Goal: Information Seeking & Learning: Learn about a topic

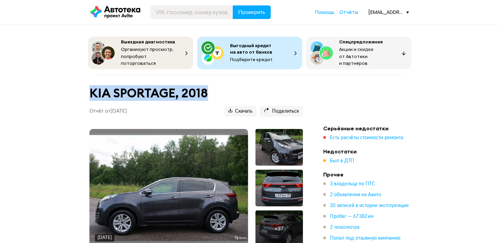
drag, startPoint x: 89, startPoint y: 92, endPoint x: 209, endPoint y: 93, distance: 119.7
click at [209, 93] on h1 "KIA SPORTAGE, 2018" at bounding box center [196, 93] width 214 height 15
copy h1 "KIA SPORTAGE, 2018"
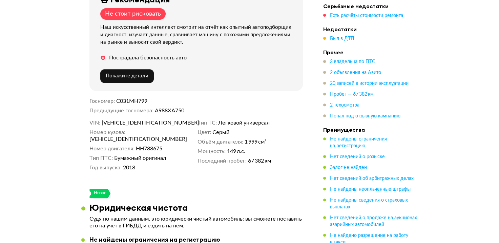
scroll to position [271, 0]
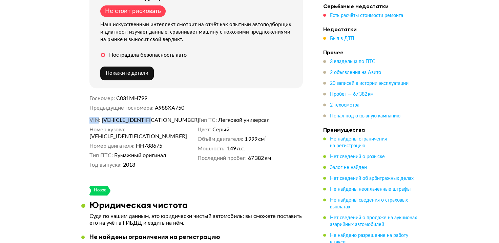
drag, startPoint x: 90, startPoint y: 117, endPoint x: 161, endPoint y: 117, distance: 71.2
click at [161, 117] on dl "VIN [VEHICLE_IDENTIFICATION_NUMBER]" at bounding box center [141, 120] width 105 height 7
copy dl "VIN [VEHICLE_IDENTIFICATION_NUMBER]"
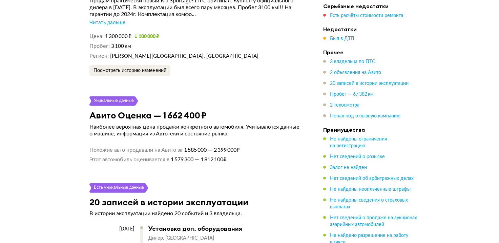
scroll to position [1797, 0]
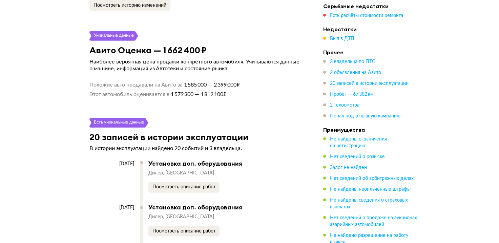
click at [278, 182] on div "Посмотреть описание работ" at bounding box center [222, 187] width 148 height 11
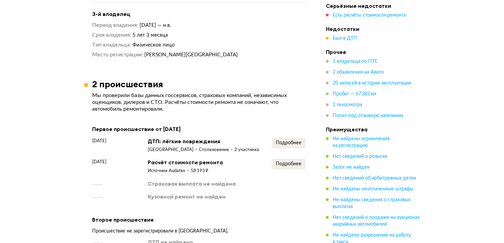
scroll to position [915, 0]
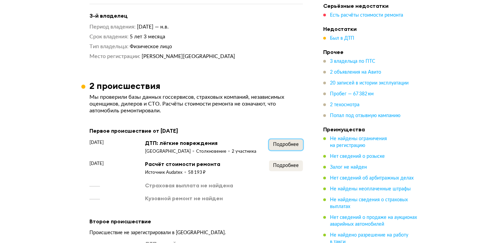
click at [281, 139] on button "Подробнее" at bounding box center [286, 144] width 34 height 11
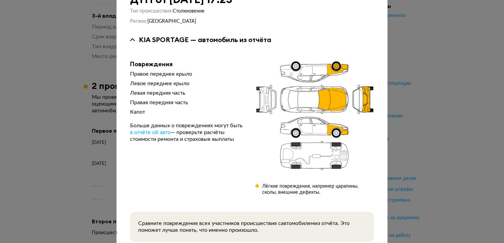
scroll to position [0, 0]
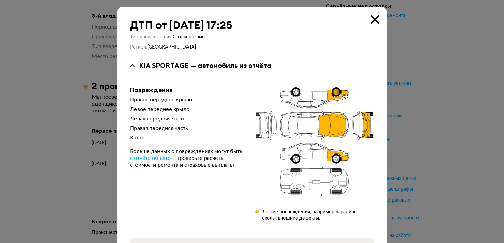
click at [373, 19] on icon at bounding box center [375, 19] width 8 height 8
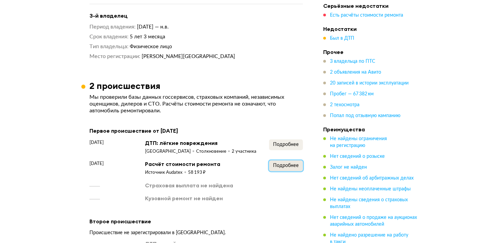
click at [285, 160] on button "Подробнее" at bounding box center [286, 165] width 34 height 11
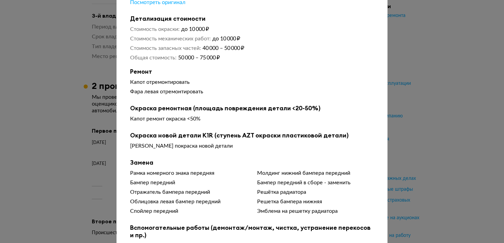
scroll to position [39, 0]
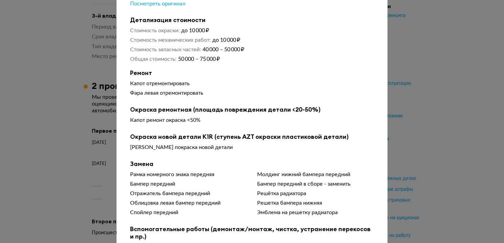
click at [307, 64] on div "Чтобы вам было проще разобраться в данных от СТО, мы обработали их через нейрос…" at bounding box center [252, 127] width 244 height 269
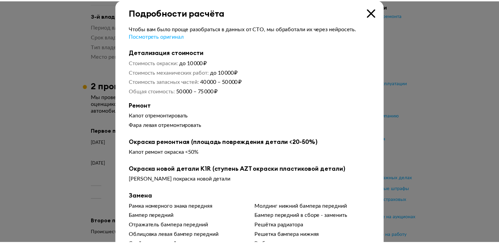
scroll to position [0, 0]
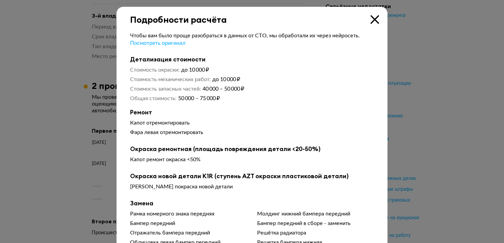
click at [372, 20] on icon at bounding box center [375, 19] width 8 height 8
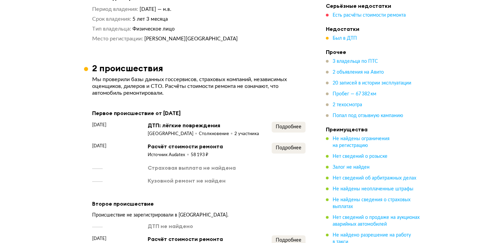
scroll to position [949, 0]
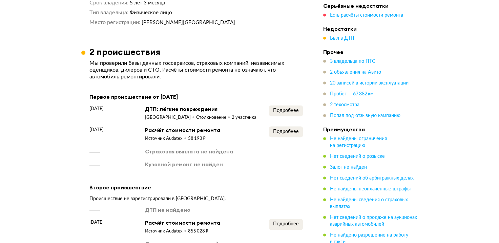
click at [246, 169] on div "Первое происшествие от [DATE] [DATE] ДТП: лёгкие повреждения [GEOGRAPHIC_DATA] …" at bounding box center [196, 176] width 214 height 168
click at [88, 82] on article "2 происшествия Мы проверили базы данных госсервисов, страховых компаний, незави…" at bounding box center [196, 153] width 230 height 214
drag, startPoint x: 91, startPoint y: 84, endPoint x: 215, endPoint y: 85, distance: 124.4
click at [215, 92] on div "Первое происшествие от [DATE]" at bounding box center [196, 96] width 214 height 9
copy div "Первое происшествие от [DATE]"
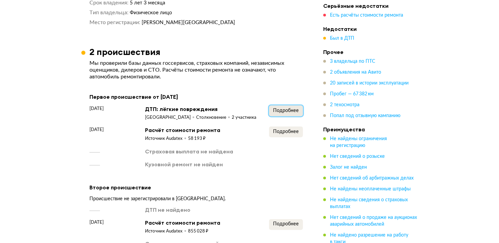
click at [281, 108] on span "Подробнее" at bounding box center [286, 110] width 26 height 5
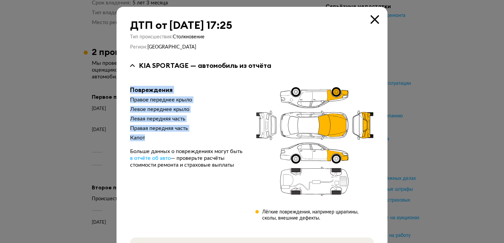
drag, startPoint x: 128, startPoint y: 89, endPoint x: 185, endPoint y: 133, distance: 71.3
click at [185, 133] on div "Повреждения Правое переднее крыло Левое переднее крыло Левая передняя часть Пра…" at bounding box center [187, 153] width 115 height 135
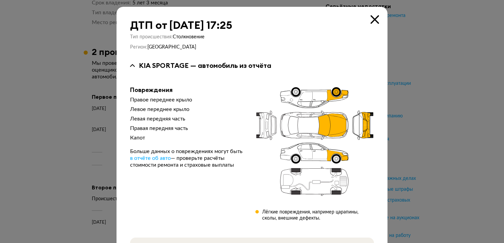
click at [375, 20] on icon at bounding box center [375, 19] width 8 height 8
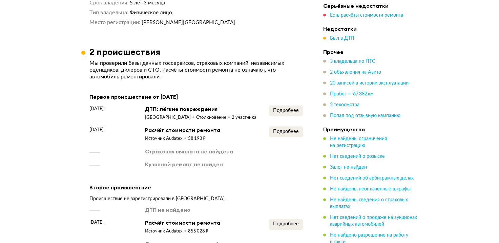
click at [258, 160] on div "Кузовной ремонт не найден" at bounding box center [196, 163] width 214 height 7
click at [291, 108] on span "Подробнее" at bounding box center [286, 110] width 26 height 5
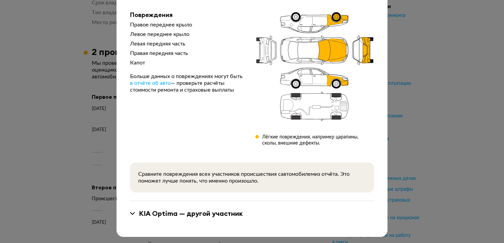
scroll to position [75, 0]
click at [130, 213] on icon at bounding box center [132, 213] width 5 height 3
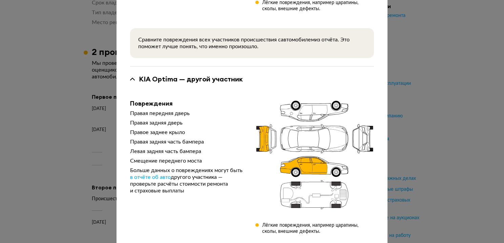
scroll to position [211, 0]
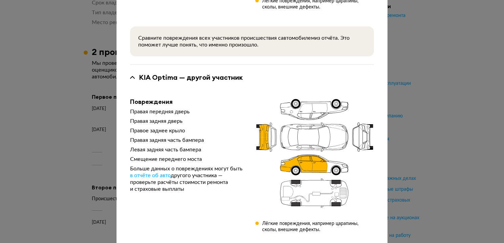
click at [58, 100] on div "ДТП от [DATE] 17:25 Тип происшествия : Столкновение Регион : Москва KIA SPORTAG…" at bounding box center [252, 121] width 504 height 243
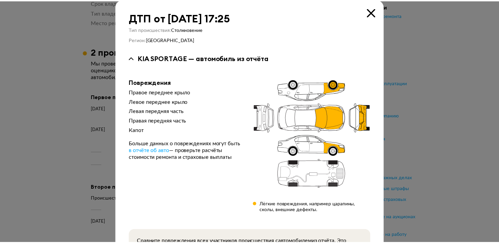
scroll to position [0, 0]
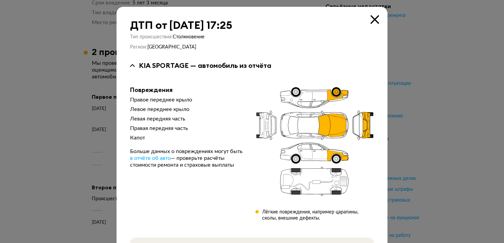
click at [374, 20] on icon at bounding box center [375, 19] width 8 height 8
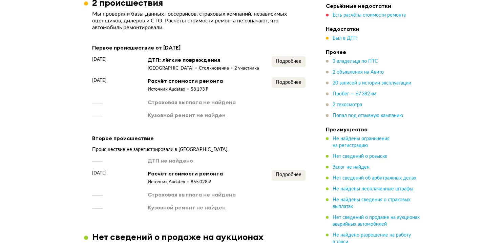
scroll to position [983, 0]
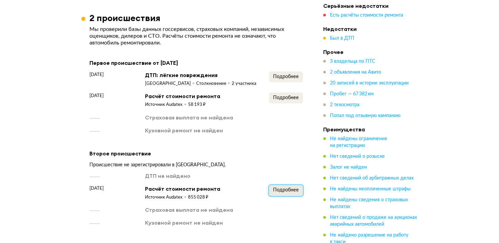
click at [293, 187] on span "Подробнее" at bounding box center [286, 189] width 26 height 5
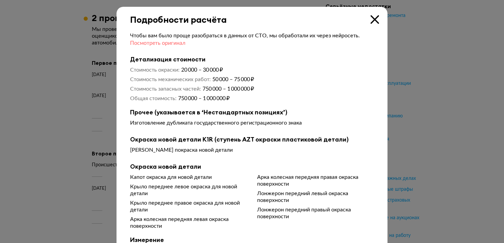
click at [145, 42] on span "Посмотреть оригинал" at bounding box center [157, 42] width 55 height 5
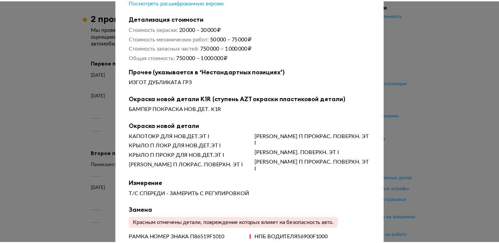
scroll to position [0, 0]
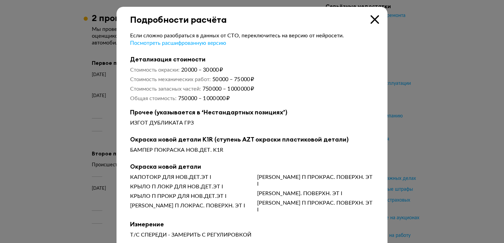
click at [374, 20] on icon at bounding box center [375, 19] width 8 height 8
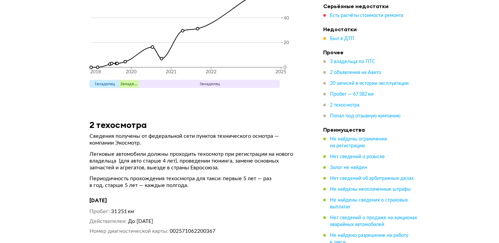
scroll to position [3085, 0]
